Goal: Register for event/course

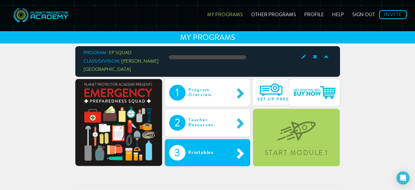
scroll to position [17, 0]
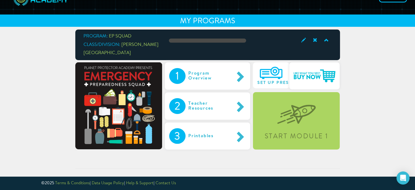
click at [360, 48] on div "Program: EP SQUAD Class/Division: [PERSON_NAME] heights 1 Program Overview 2 Te…" at bounding box center [207, 98] width 319 height 139
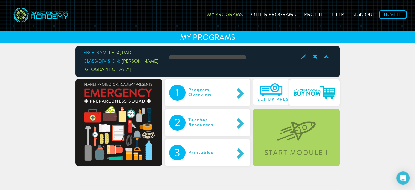
click at [226, 16] on link "My Programs" at bounding box center [225, 13] width 44 height 19
click at [233, 13] on link "My Programs" at bounding box center [225, 13] width 44 height 19
click at [266, 16] on link "Other Programs" at bounding box center [273, 13] width 53 height 19
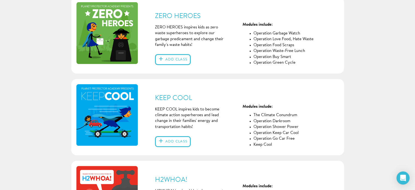
scroll to position [48, 0]
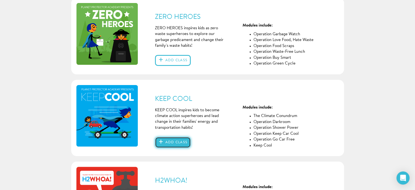
drag, startPoint x: 177, startPoint y: 100, endPoint x: 158, endPoint y: 139, distance: 42.8
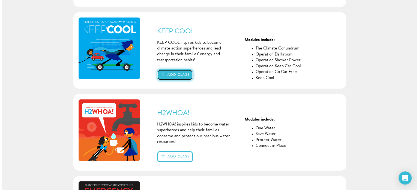
scroll to position [117, 0]
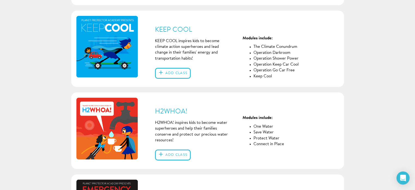
drag, startPoint x: 158, startPoint y: 139, endPoint x: 235, endPoint y: 161, distance: 80.0
click at [235, 161] on div "H2WHOA! H2WHOA! inspires kids to become water superheroes and help their famili…" at bounding box center [207, 130] width 273 height 76
click at [178, 156] on button "Add class" at bounding box center [173, 154] width 36 height 11
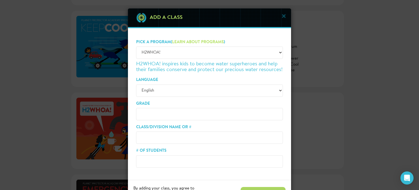
click at [169, 115] on input "Grade" at bounding box center [209, 114] width 147 height 12
type input "5"
click at [154, 140] on input "Class/Division Name or #" at bounding box center [209, 137] width 147 height 12
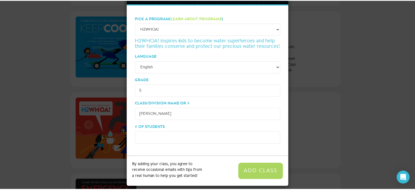
scroll to position [28, 0]
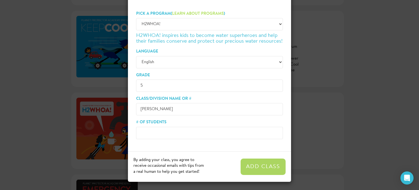
type input "[PERSON_NAME]"
click at [148, 130] on input "# of Students" at bounding box center [209, 133] width 147 height 12
type input "27"
click at [250, 167] on button "Add Class" at bounding box center [263, 166] width 45 height 16
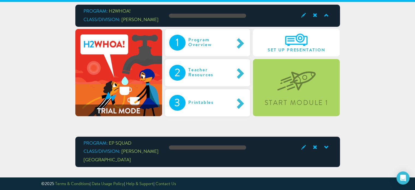
scroll to position [43, 0]
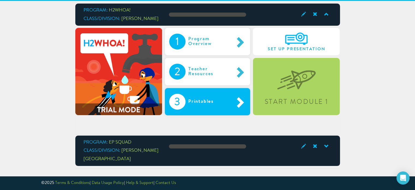
click at [212, 97] on div "Printables" at bounding box center [206, 102] width 42 height 16
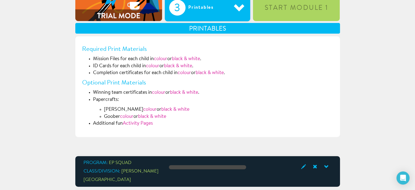
scroll to position [130, 0]
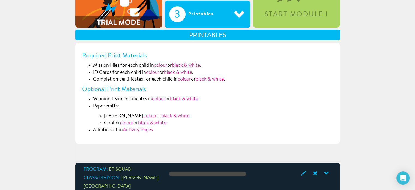
click at [190, 64] on link "black & white" at bounding box center [186, 65] width 28 height 5
